Goal: Task Accomplishment & Management: Manage account settings

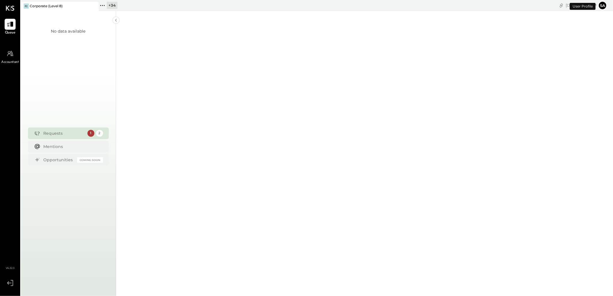
click at [110, 7] on div "+ 34" at bounding box center [112, 5] width 11 height 7
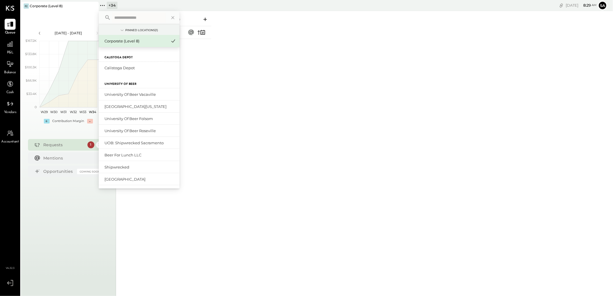
type input "****"
click at [145, 14] on input "text" at bounding box center [139, 17] width 54 height 10
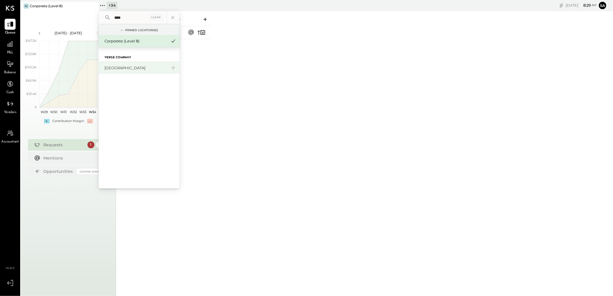
type input "****"
click at [142, 66] on div "[GEOGRAPHIC_DATA]" at bounding box center [135, 67] width 62 height 5
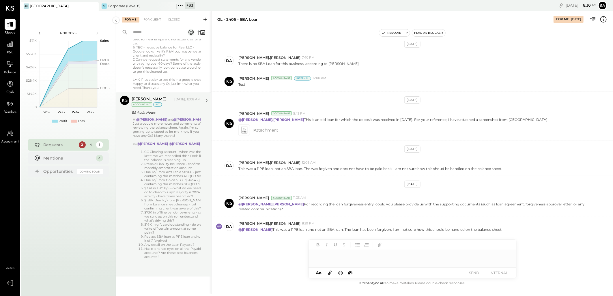
scroll to position [240, 0]
click at [157, 203] on li "$158K Due To/From [PERSON_NAME] from balance sheet cleanup - just confirming cl…" at bounding box center [174, 204] width 61 height 12
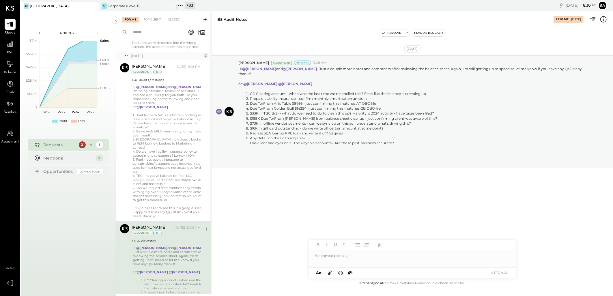
scroll to position [47, 0]
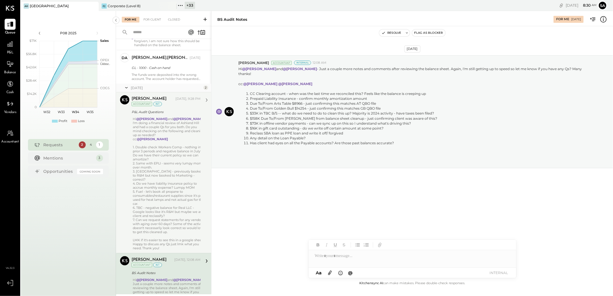
click at [155, 180] on div "3. [GEOGRAPHIC_DATA] - previously booked to R&M but now booked to Marketing - c…" at bounding box center [169, 175] width 73 height 12
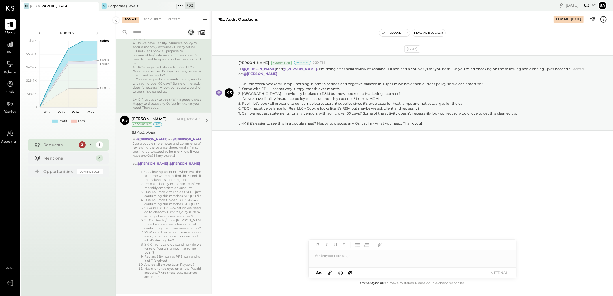
scroll to position [208, 0]
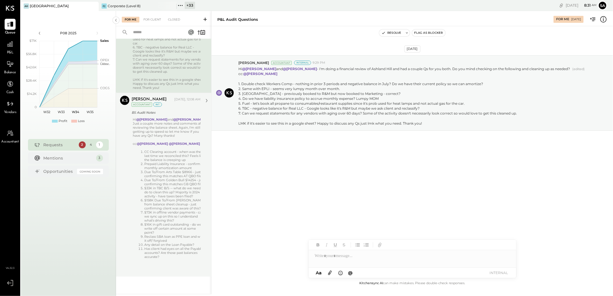
click at [159, 170] on li "Prepaid Liability Insurance - confirm monthly amortization amount" at bounding box center [174, 166] width 61 height 8
